Goal: Task Accomplishment & Management: Use online tool/utility

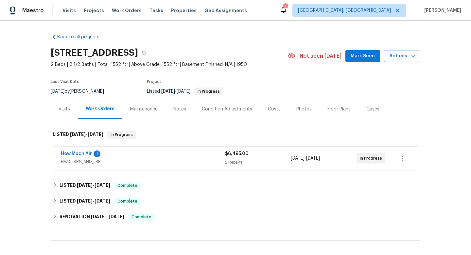
click at [124, 156] on div "How Much Air 1" at bounding box center [143, 154] width 164 height 8
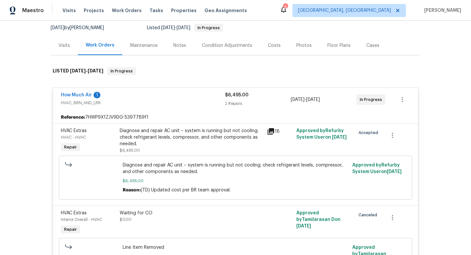
scroll to position [76, 0]
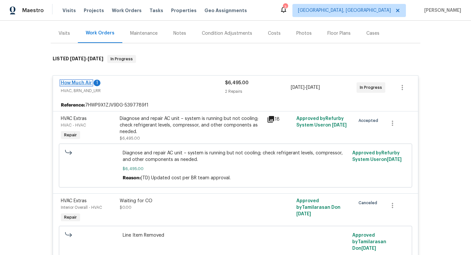
click at [84, 81] on link "How Much Air" at bounding box center [76, 82] width 31 height 5
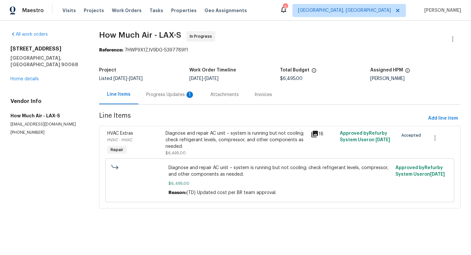
click at [178, 97] on div "Progress Updates 1" at bounding box center [170, 94] width 48 height 7
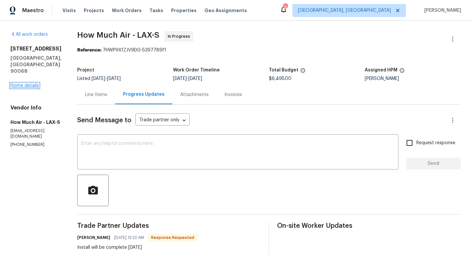
click at [30, 83] on link "Home details" at bounding box center [24, 85] width 28 height 5
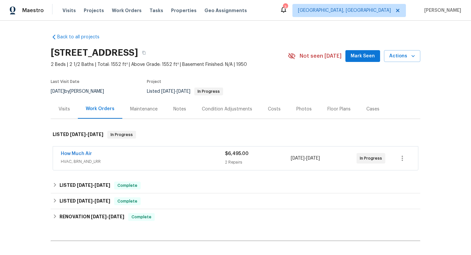
click at [179, 155] on div "How Much Air" at bounding box center [143, 154] width 164 height 8
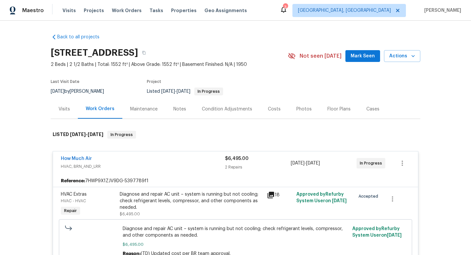
scroll to position [89, 0]
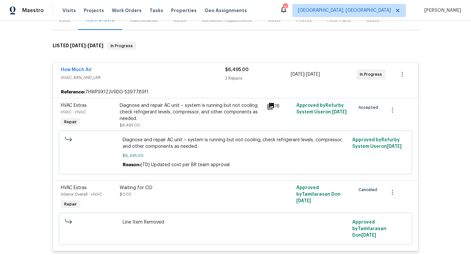
click at [263, 105] on div "Diagnose and repair AC unit – system is running but not cooling; check refriger…" at bounding box center [191, 112] width 143 height 20
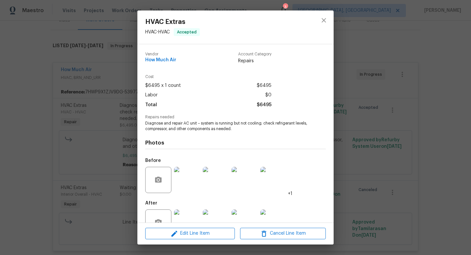
scroll to position [20, 0]
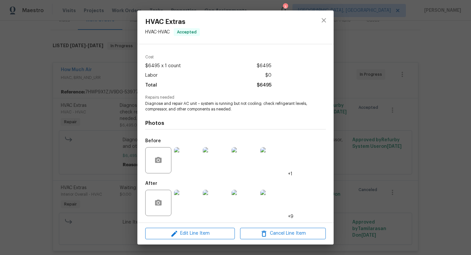
click at [368, 117] on div "HVAC Extras HVAC - HVAC Accepted Vendor How Much Air Account Category Repairs C…" at bounding box center [235, 127] width 471 height 255
